Goal: Information Seeking & Learning: Understand process/instructions

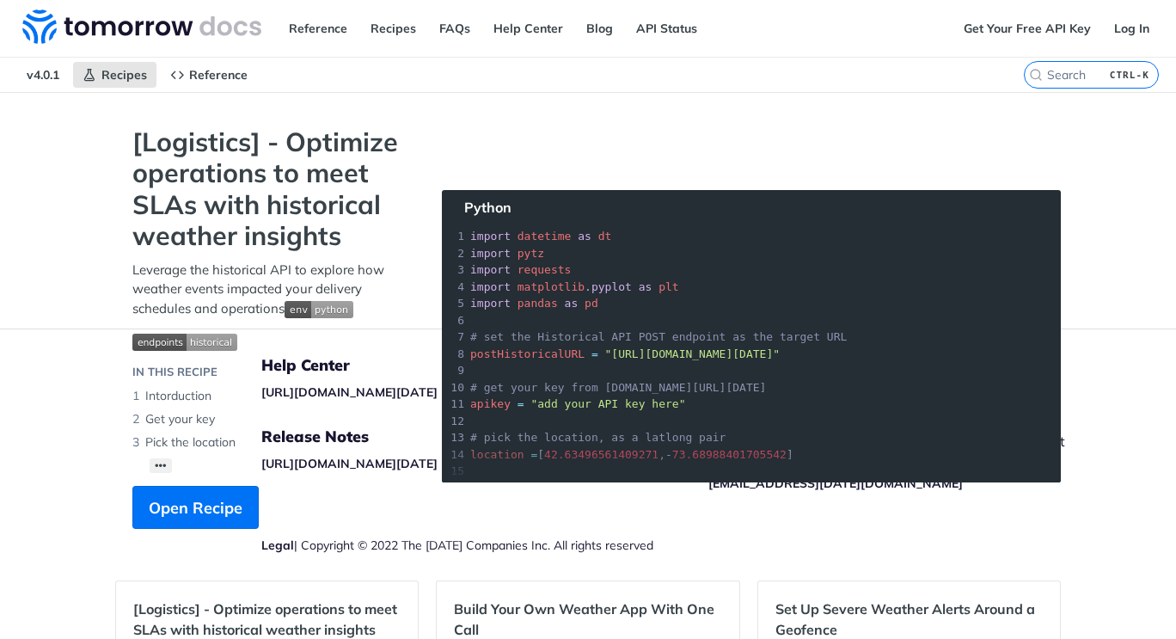
click at [422, 32] on div "Reference Recipes FAQs Help Center Blog API Status" at bounding box center [477, 28] width 954 height 57
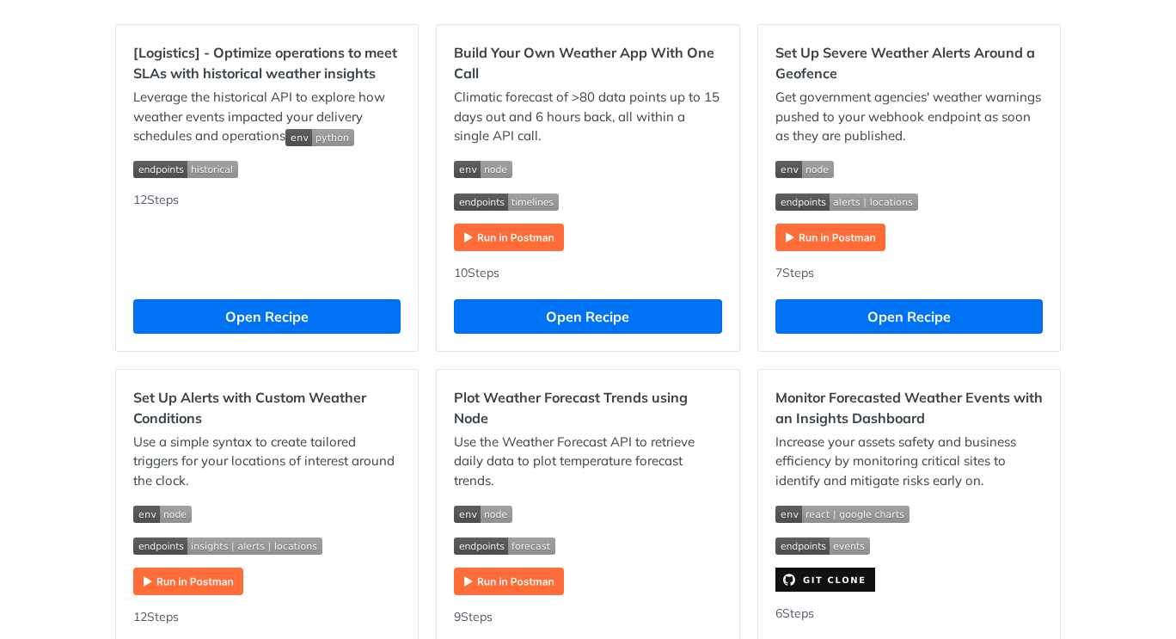
scroll to position [557, 0]
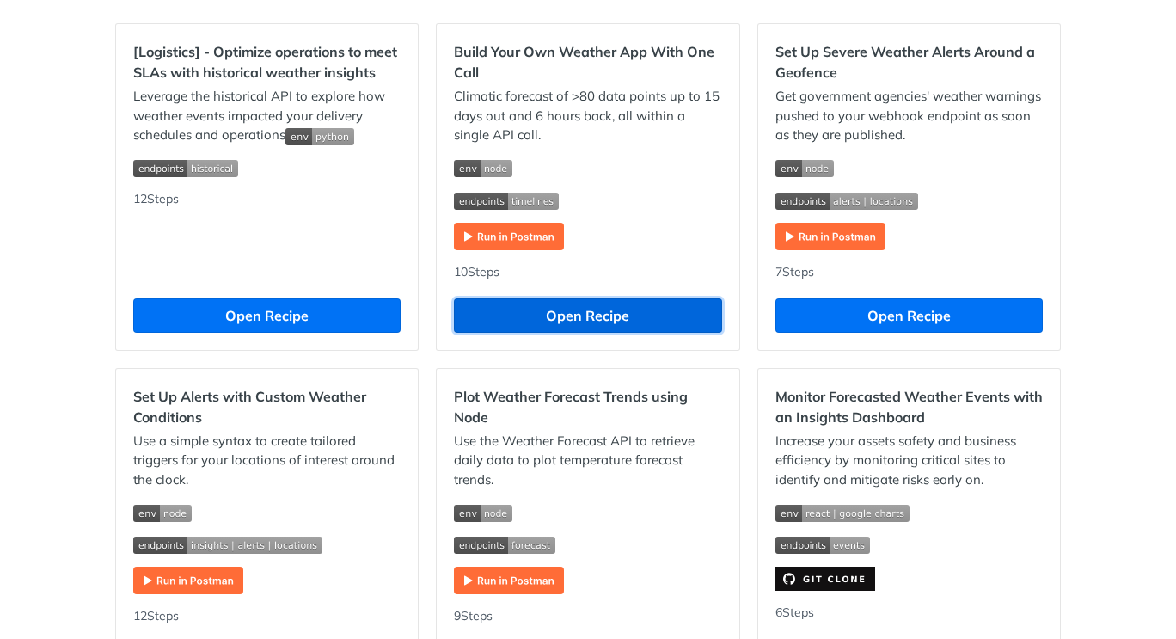
click at [588, 312] on button "Open Recipe" at bounding box center [587, 315] width 267 height 34
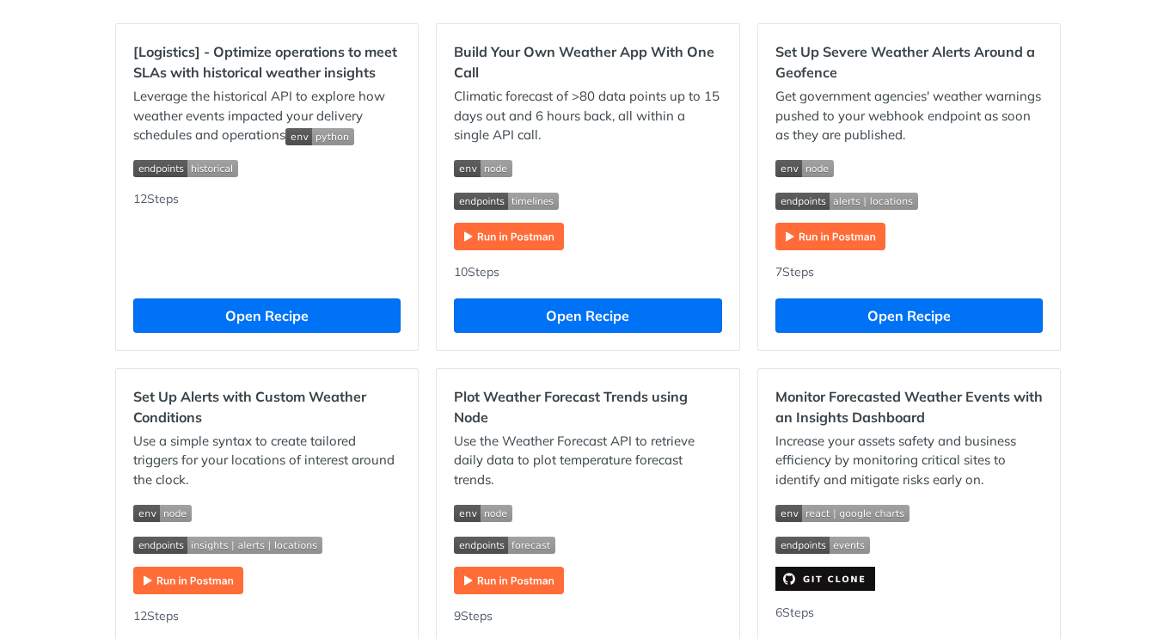
click at [325, 30] on div "Jump to Content Reference Recipes FAQs Help Center Blog API Status Recipes Refe…" at bounding box center [588, 319] width 1176 height 639
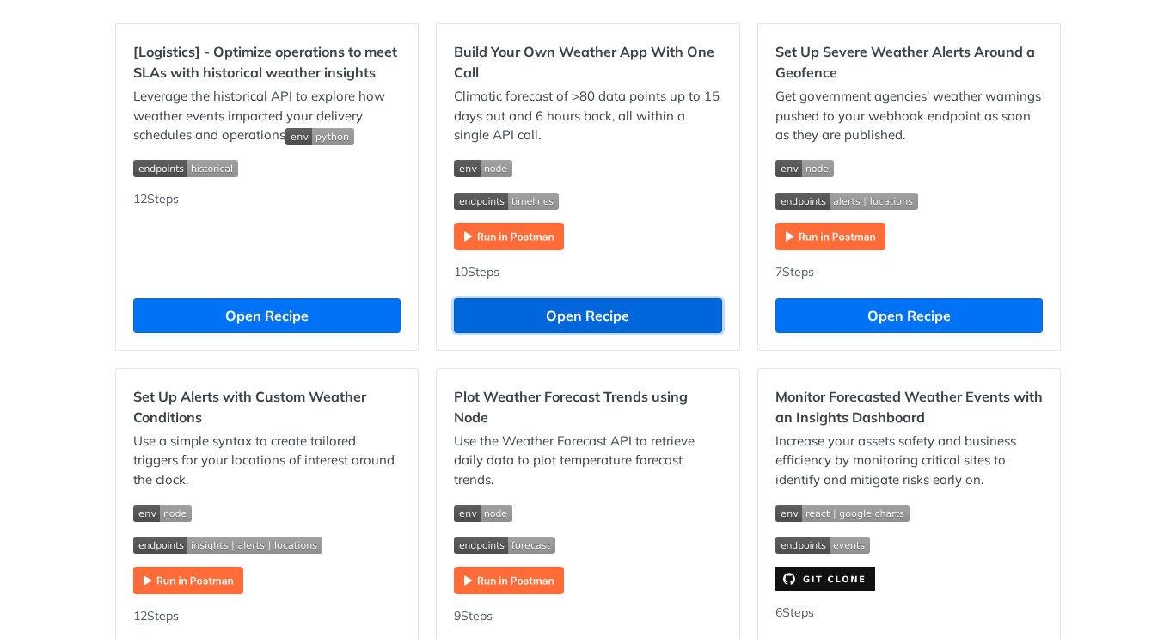
click at [578, 316] on button "Open Recipe" at bounding box center [587, 315] width 267 height 34
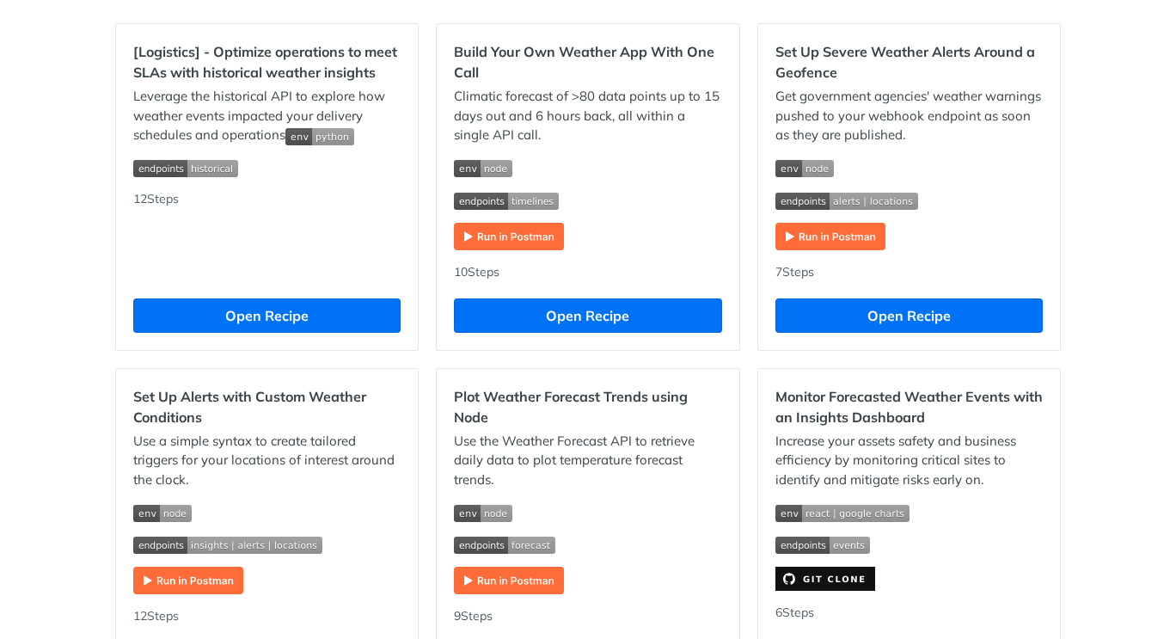
click at [44, 378] on div "Jump to Content Reference Recipes FAQs Help Center Blog API Status Recipes Refe…" at bounding box center [588, 319] width 1176 height 639
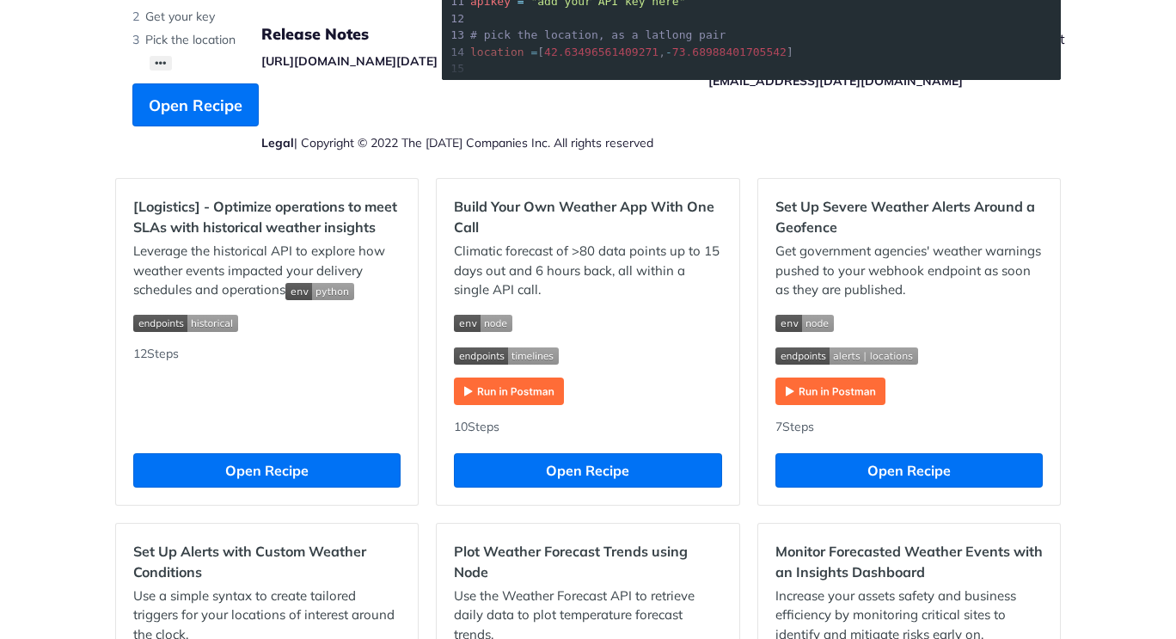
scroll to position [404, 0]
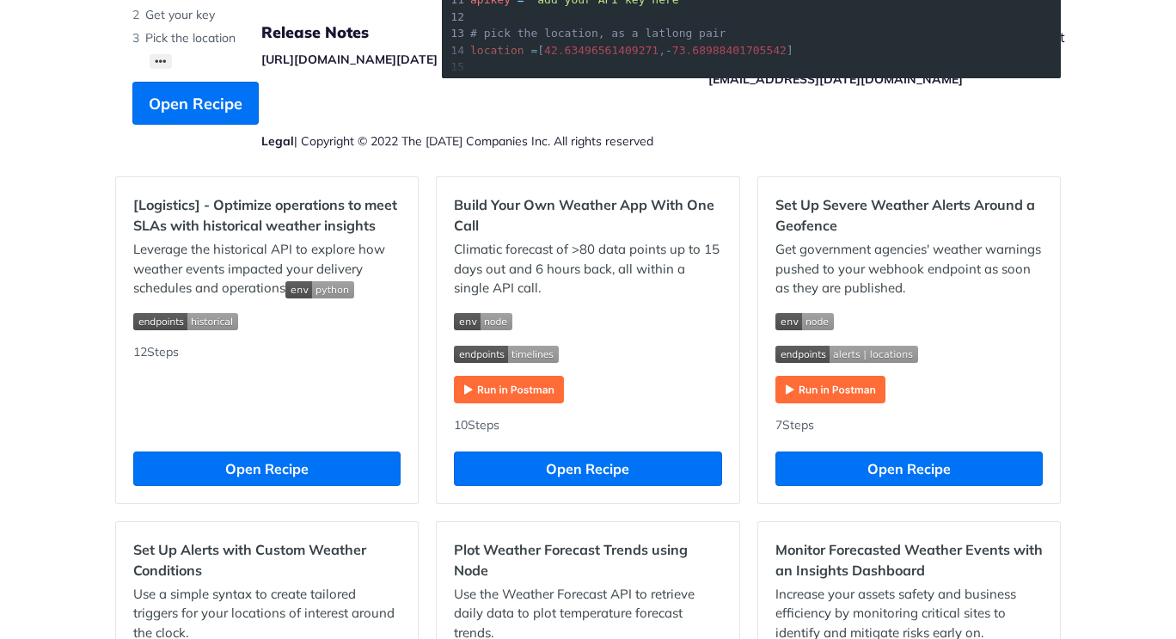
click at [521, 391] on img "Expand image" at bounding box center [509, 390] width 110 height 28
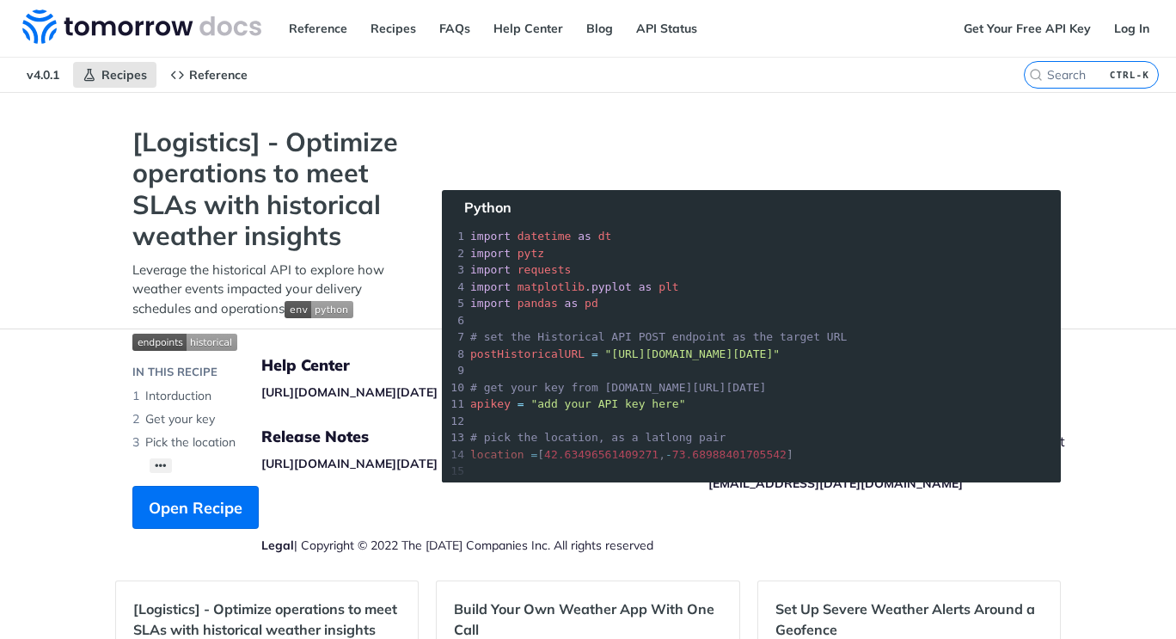
click at [1136, 380] on div "Jump to Content Reference Recipes FAQs Help Center Blog API Status Recipes Refe…" at bounding box center [588, 319] width 1176 height 639
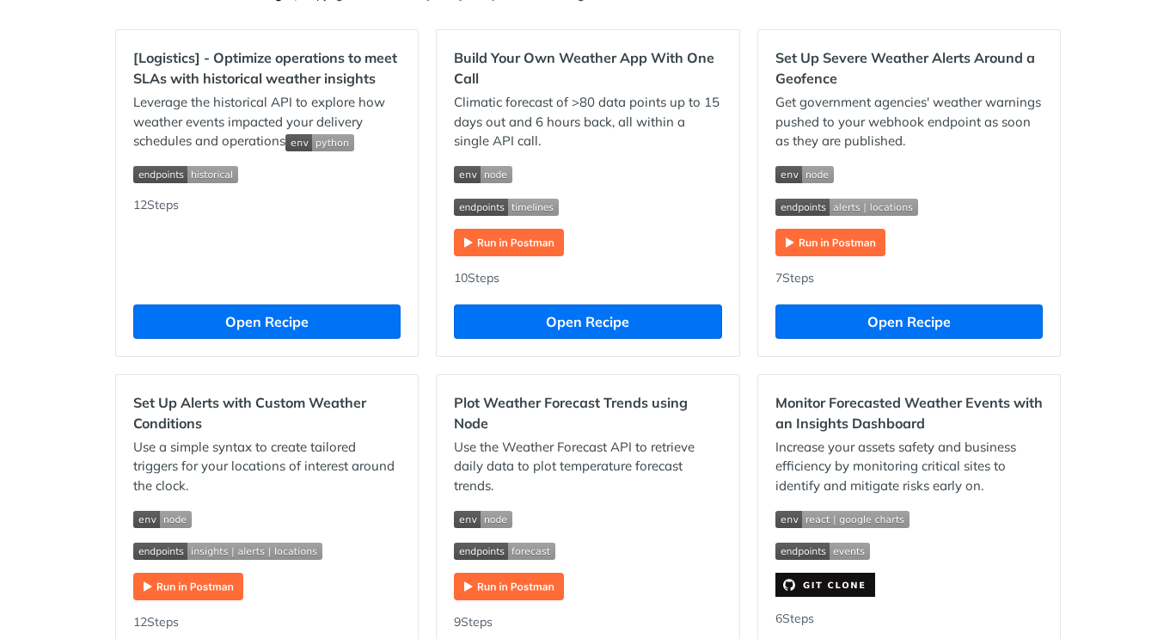
scroll to position [570, 0]
